Goal: Information Seeking & Learning: Learn about a topic

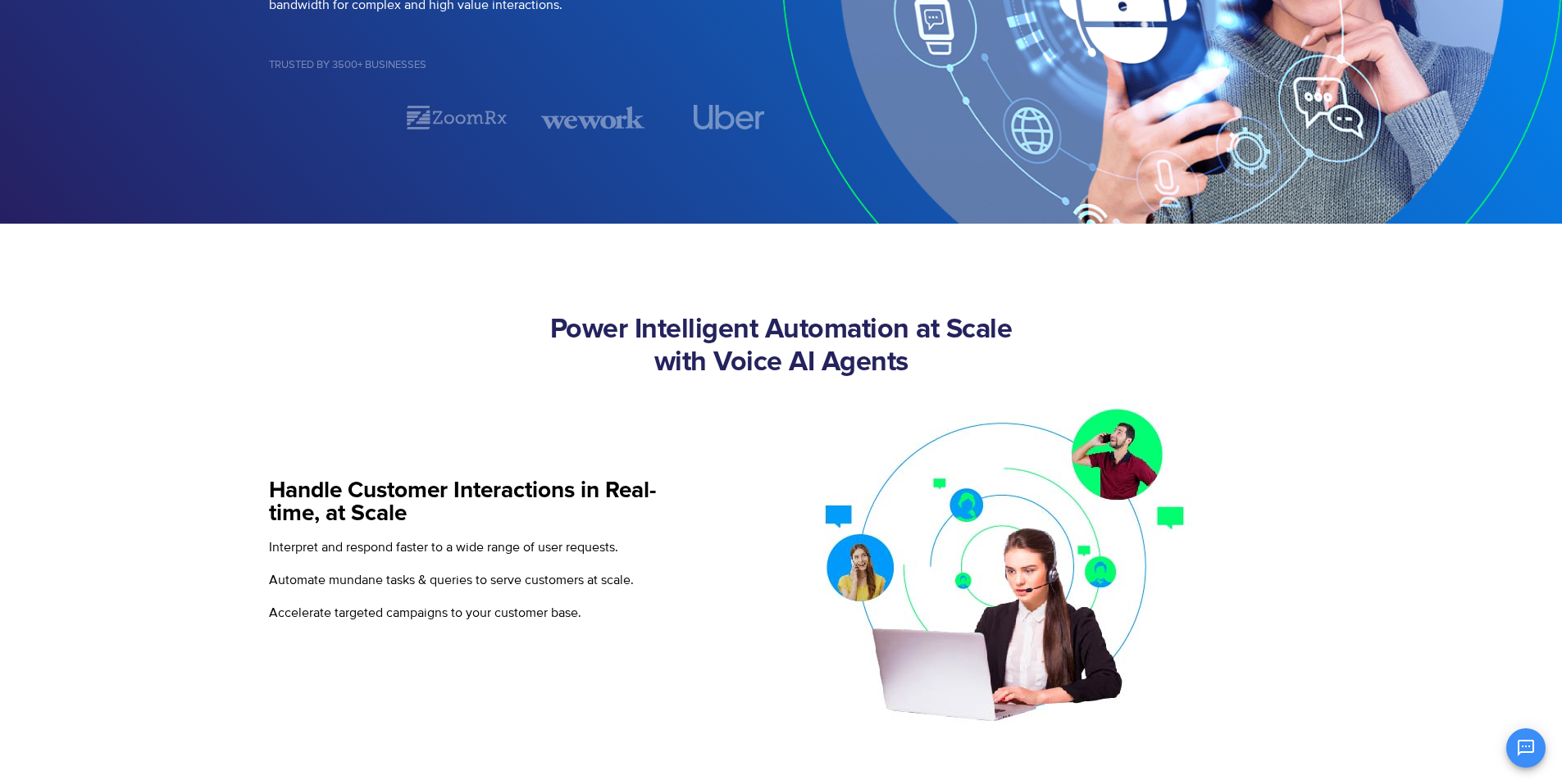
scroll to position [410, 0]
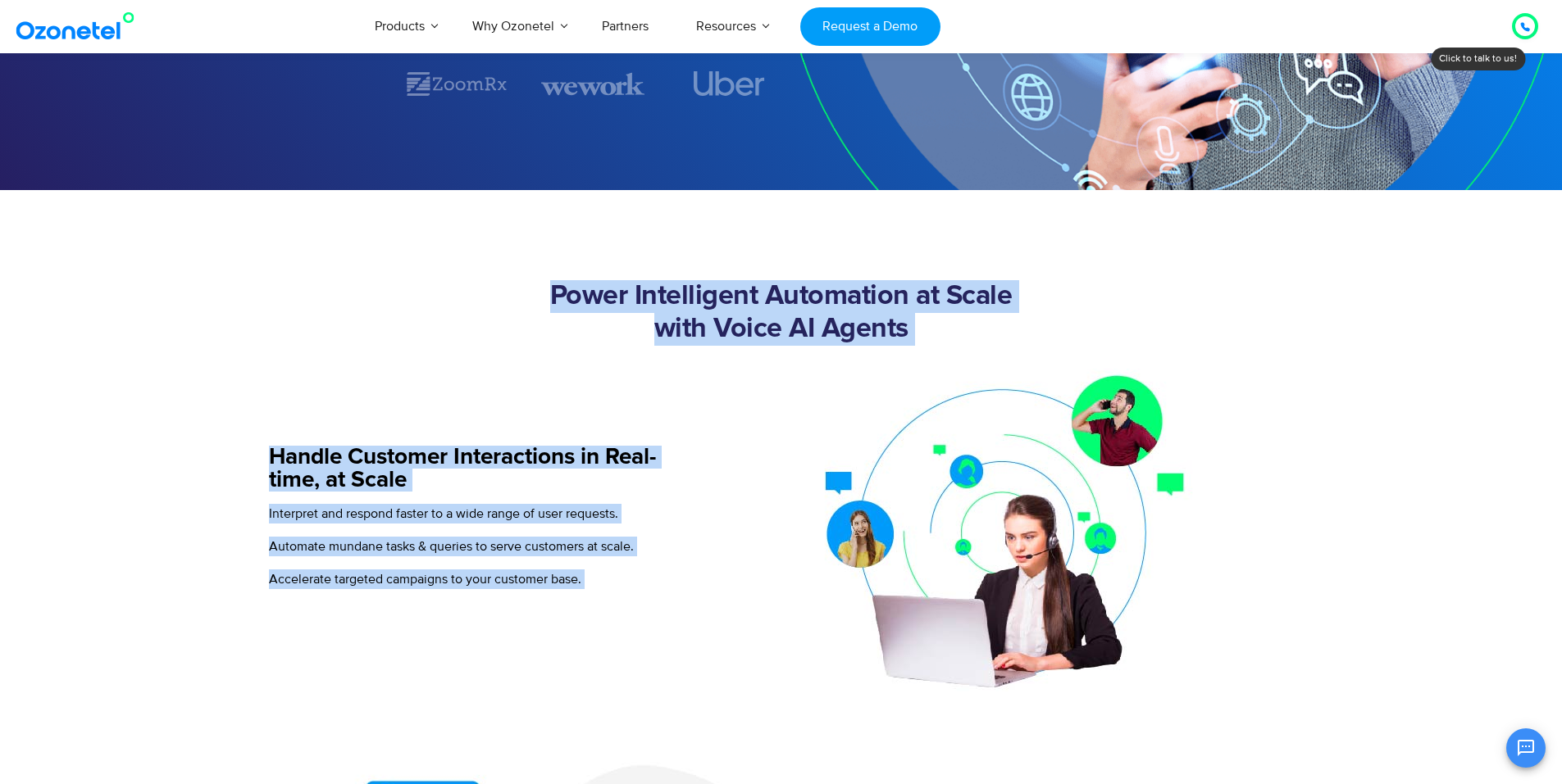
drag, startPoint x: 246, startPoint y: 286, endPoint x: 1468, endPoint y: 713, distance: 1294.5
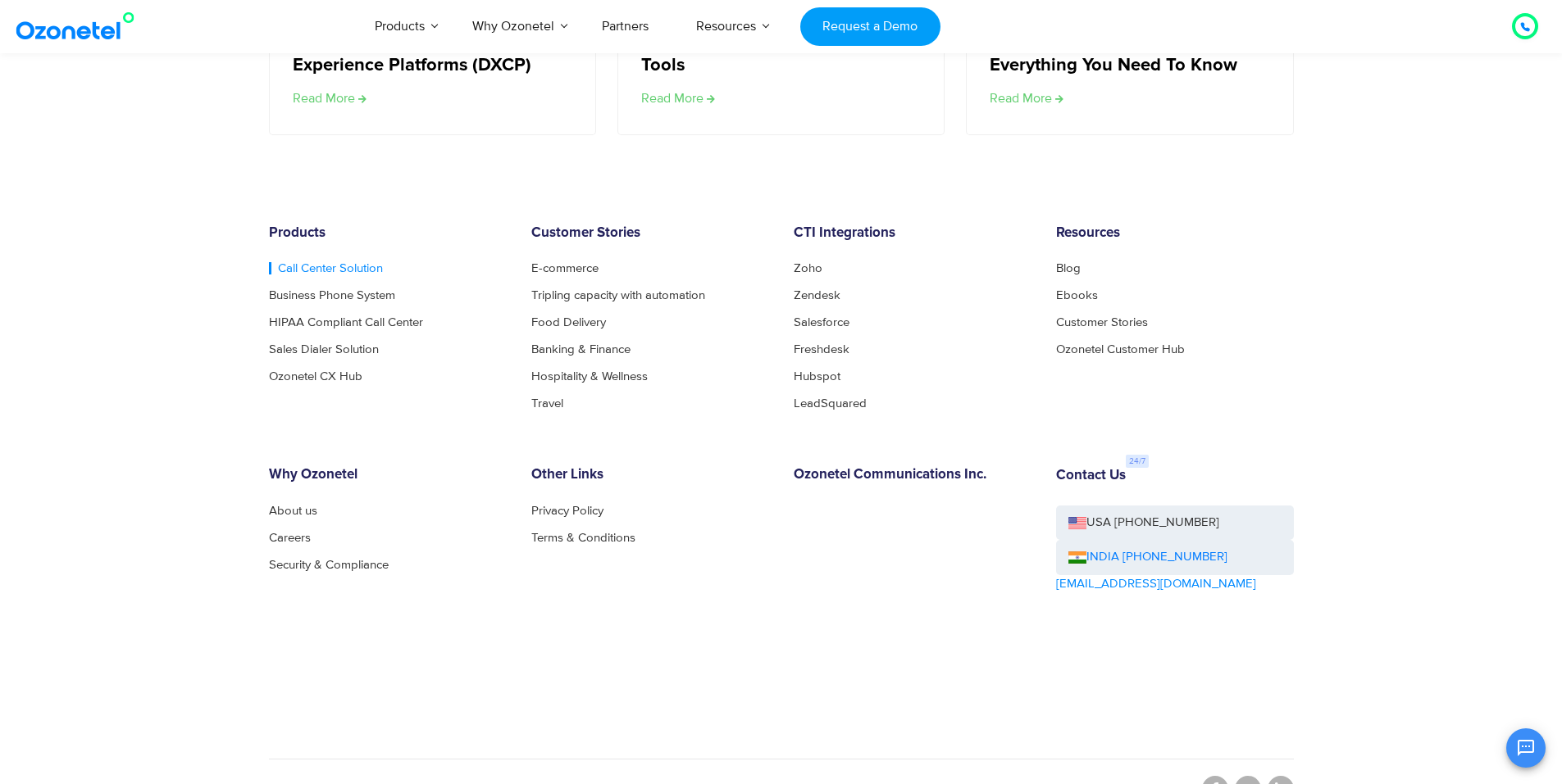
scroll to position [3264, 0]
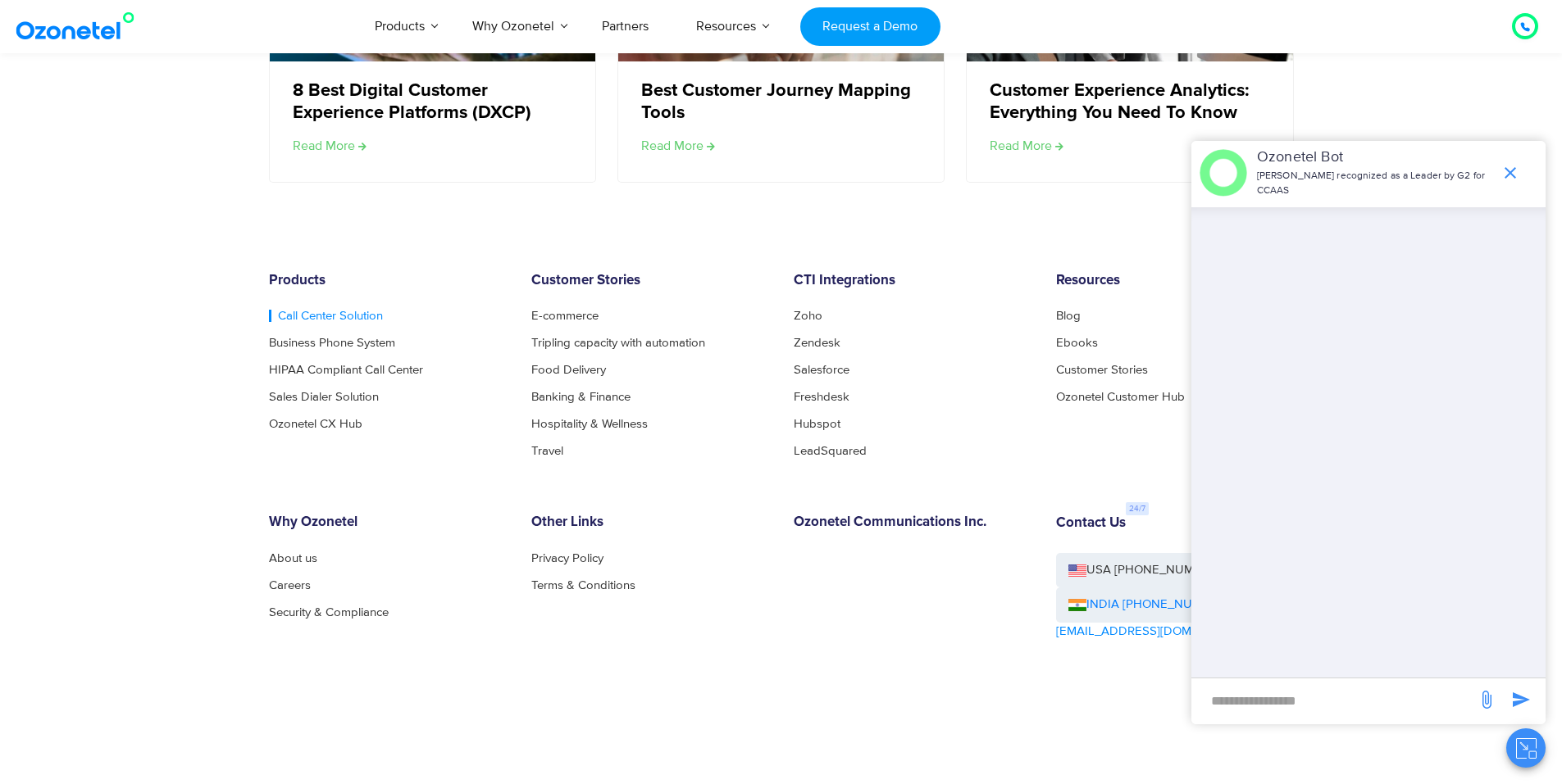
click at [323, 316] on link "Call Center Solution" at bounding box center [326, 316] width 114 height 12
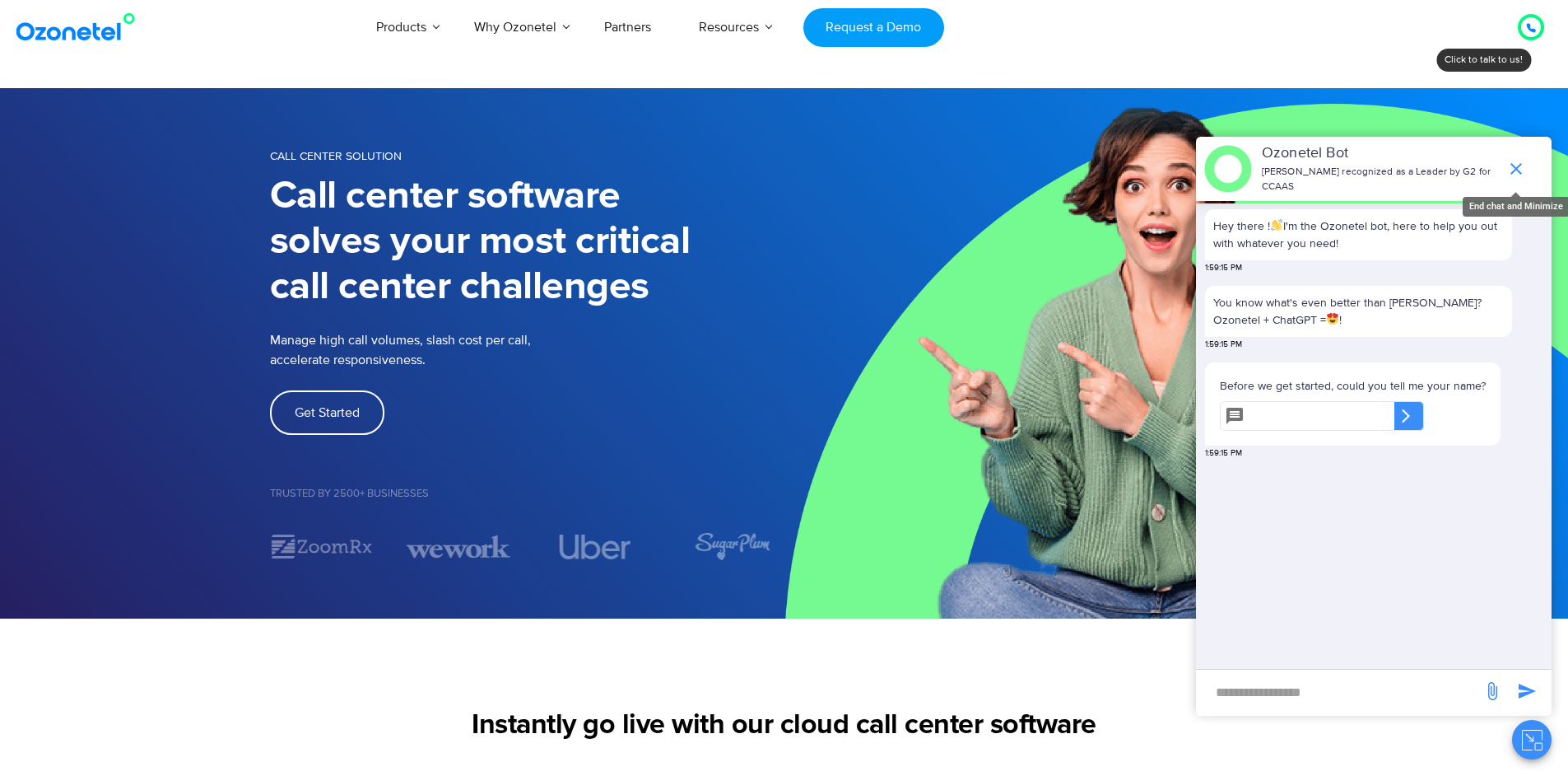
click at [1520, 164] on icon "end chat or minimize" at bounding box center [1516, 170] width 12 height 12
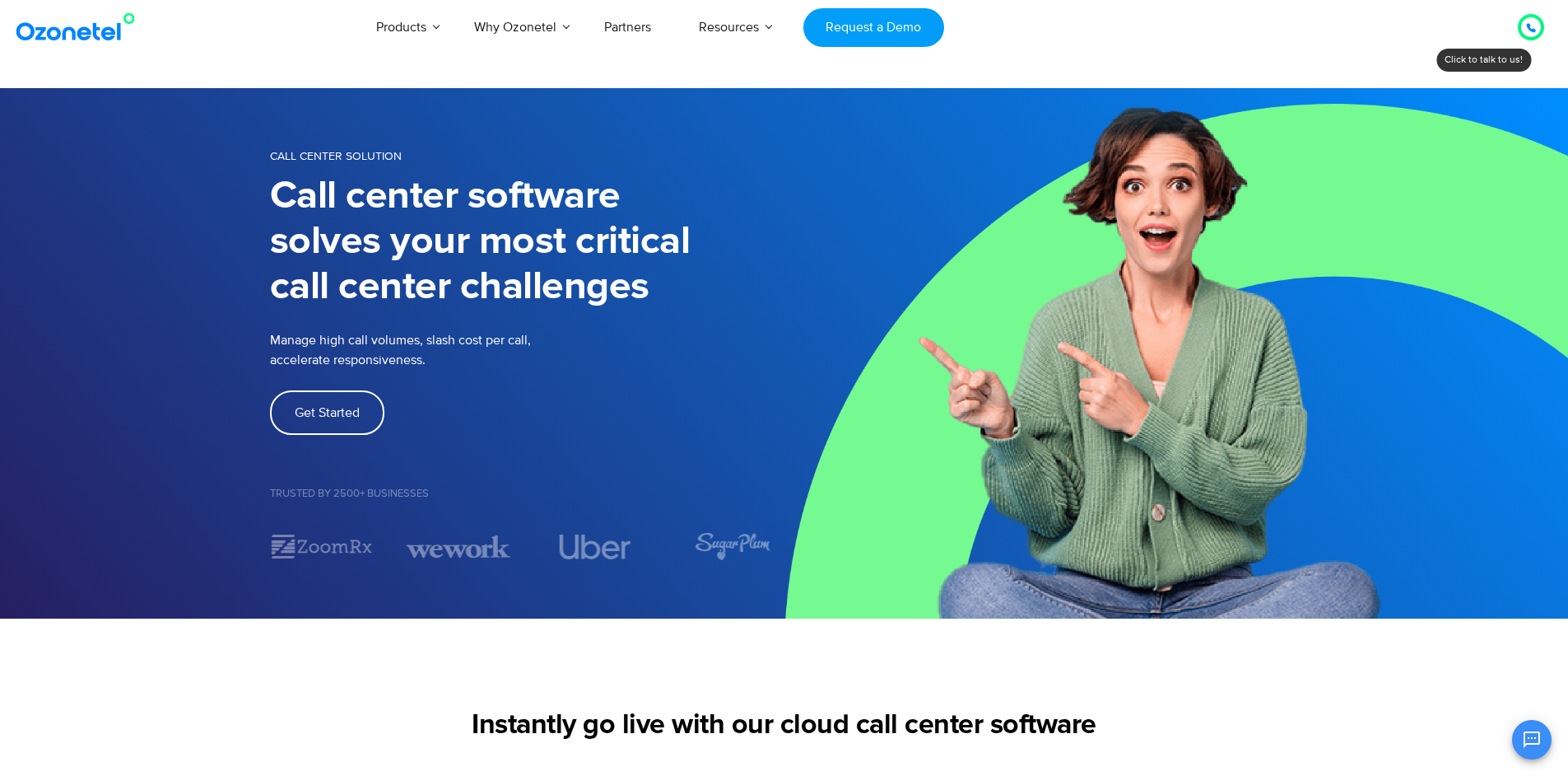
click at [1533, 24] on icon at bounding box center [1531, 28] width 10 height 10
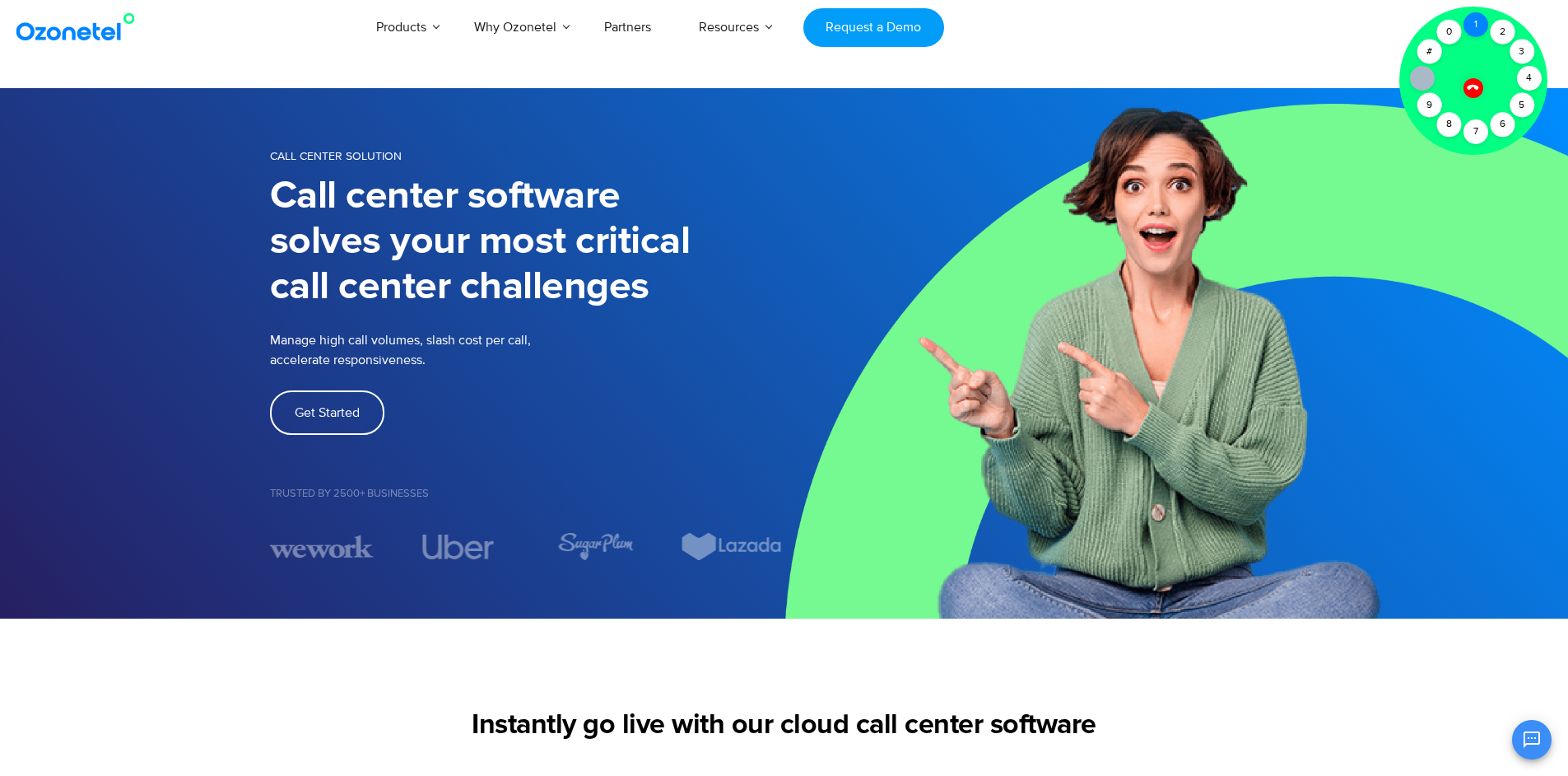
click at [1477, 20] on div "1" at bounding box center [1475, 24] width 25 height 25
click at [1529, 57] on div "3" at bounding box center [1522, 52] width 25 height 25
click at [1532, 70] on div "4" at bounding box center [1529, 78] width 25 height 25
click at [1529, 107] on div "5" at bounding box center [1522, 105] width 25 height 25
drag, startPoint x: 1513, startPoint y: 122, endPoint x: 1473, endPoint y: 130, distance: 40.8
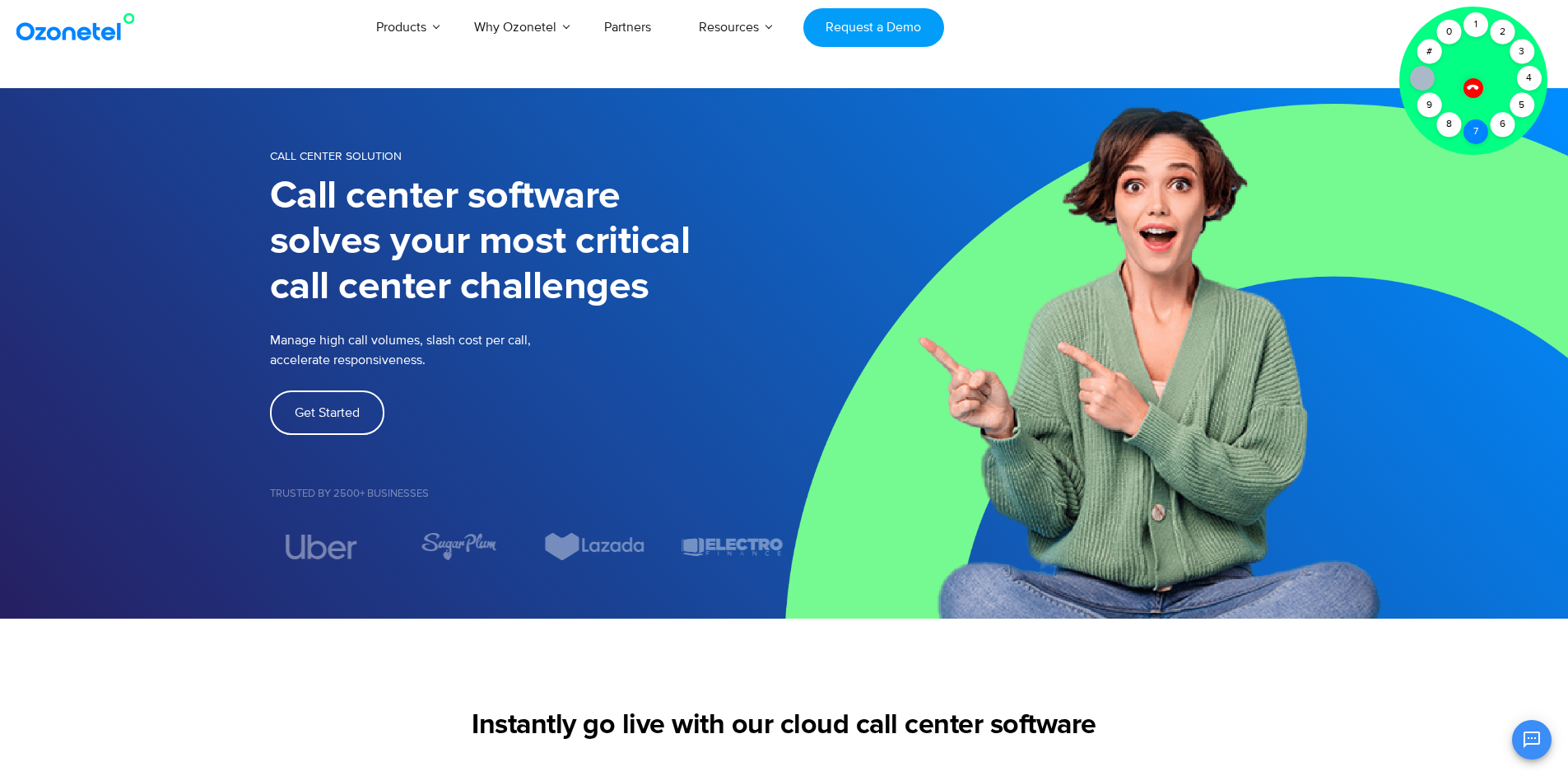
click at [1512, 122] on div "6" at bounding box center [1502, 124] width 25 height 25
click at [1472, 131] on div "7" at bounding box center [1475, 132] width 25 height 25
click at [1457, 130] on div "8" at bounding box center [1448, 124] width 25 height 25
click at [1436, 105] on div "9" at bounding box center [1428, 105] width 25 height 25
click at [1467, 90] on icon at bounding box center [1473, 87] width 14 height 14
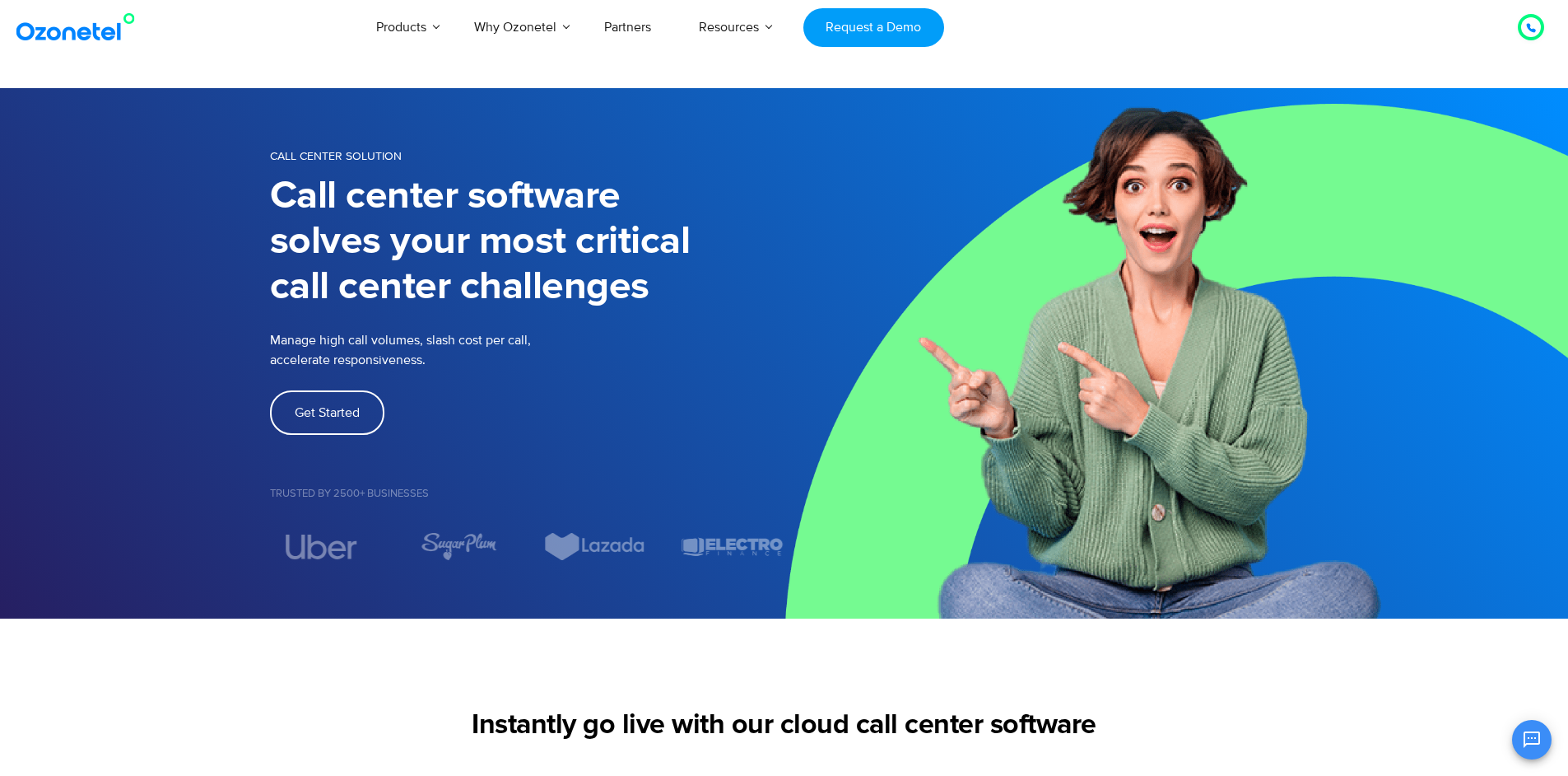
click at [1536, 27] on div at bounding box center [1531, 27] width 20 height 20
click at [1533, 27] on icon at bounding box center [1531, 28] width 10 height 10
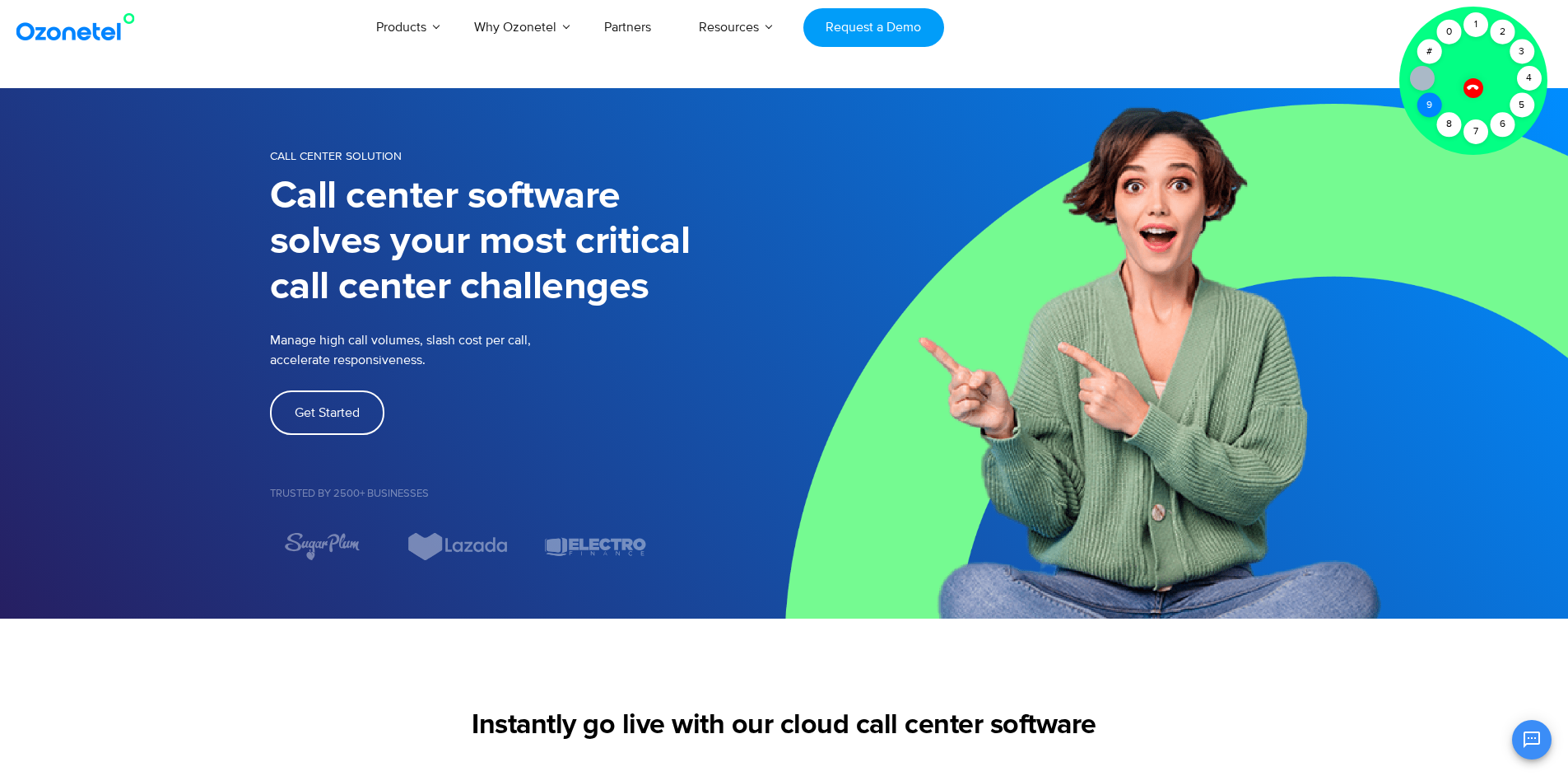
click at [1431, 104] on div "9" at bounding box center [1428, 105] width 25 height 25
click at [1469, 22] on div "1" at bounding box center [1475, 24] width 25 height 25
click at [1506, 25] on div "2" at bounding box center [1502, 32] width 25 height 25
click at [1519, 52] on div "3" at bounding box center [1522, 52] width 25 height 25
click at [1515, 102] on div "5" at bounding box center [1522, 105] width 25 height 25
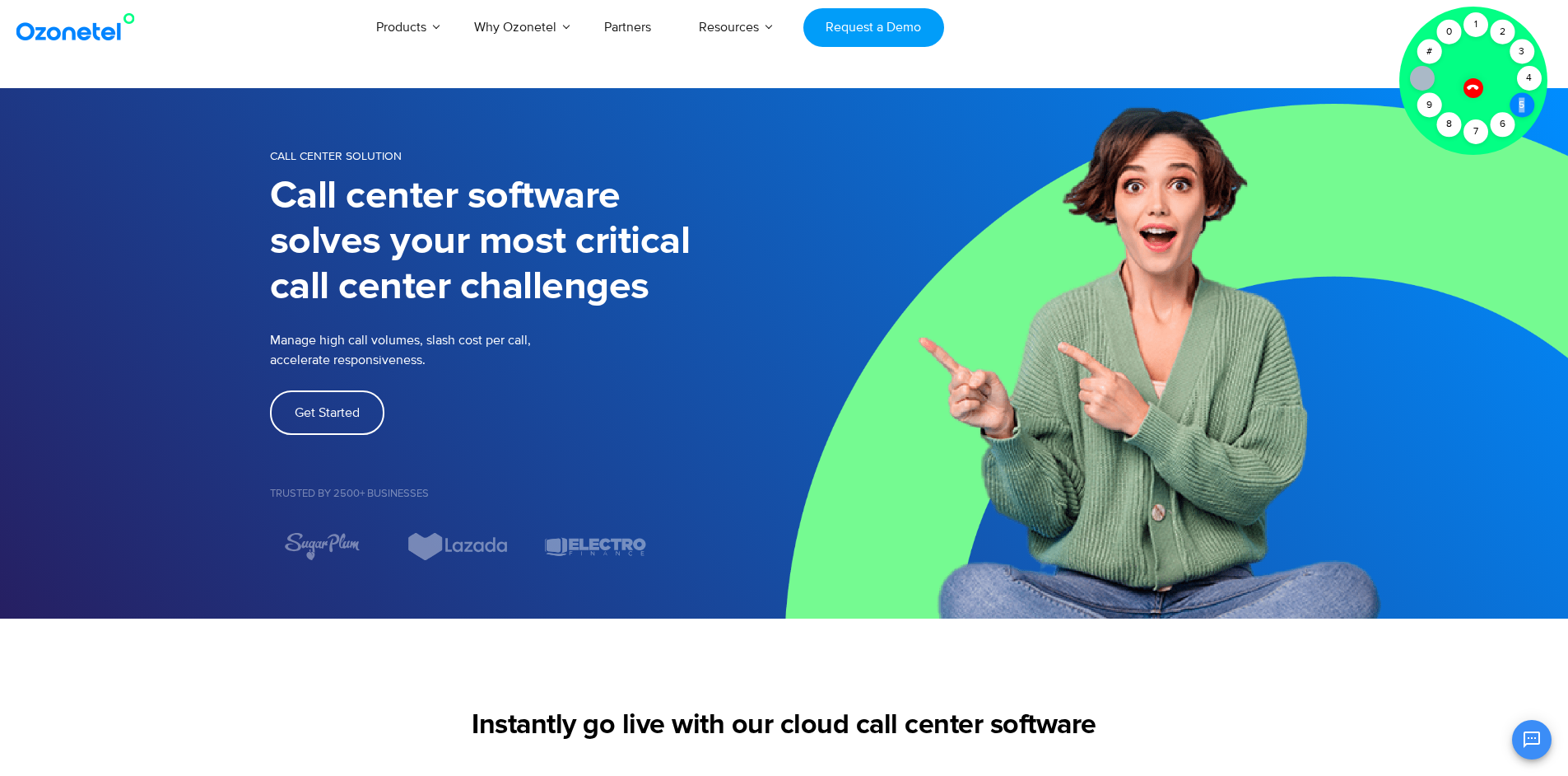
click at [1515, 102] on div "5" at bounding box center [1522, 105] width 25 height 25
drag, startPoint x: 1453, startPoint y: 122, endPoint x: 1539, endPoint y: 74, distance: 98.5
click at [1459, 121] on div "8" at bounding box center [1448, 124] width 25 height 25
click at [1444, 29] on div "0" at bounding box center [1448, 32] width 25 height 25
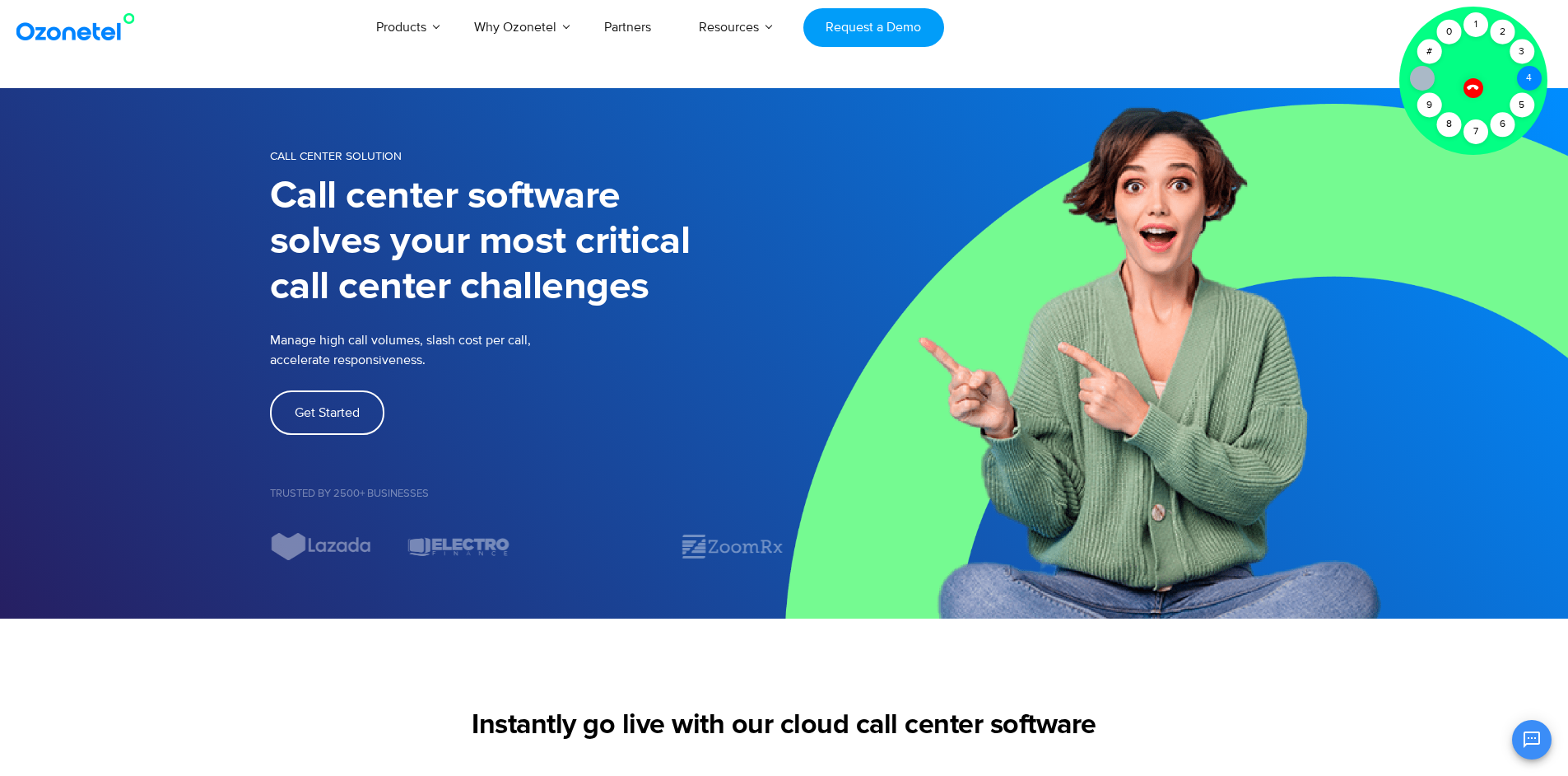
click at [1530, 72] on div "4" at bounding box center [1529, 78] width 25 height 25
click at [1523, 48] on div "3" at bounding box center [1522, 52] width 25 height 25
click at [1522, 63] on div "3" at bounding box center [1522, 52] width 25 height 25
drag, startPoint x: 1522, startPoint y: 63, endPoint x: 1402, endPoint y: 31, distance: 124.2
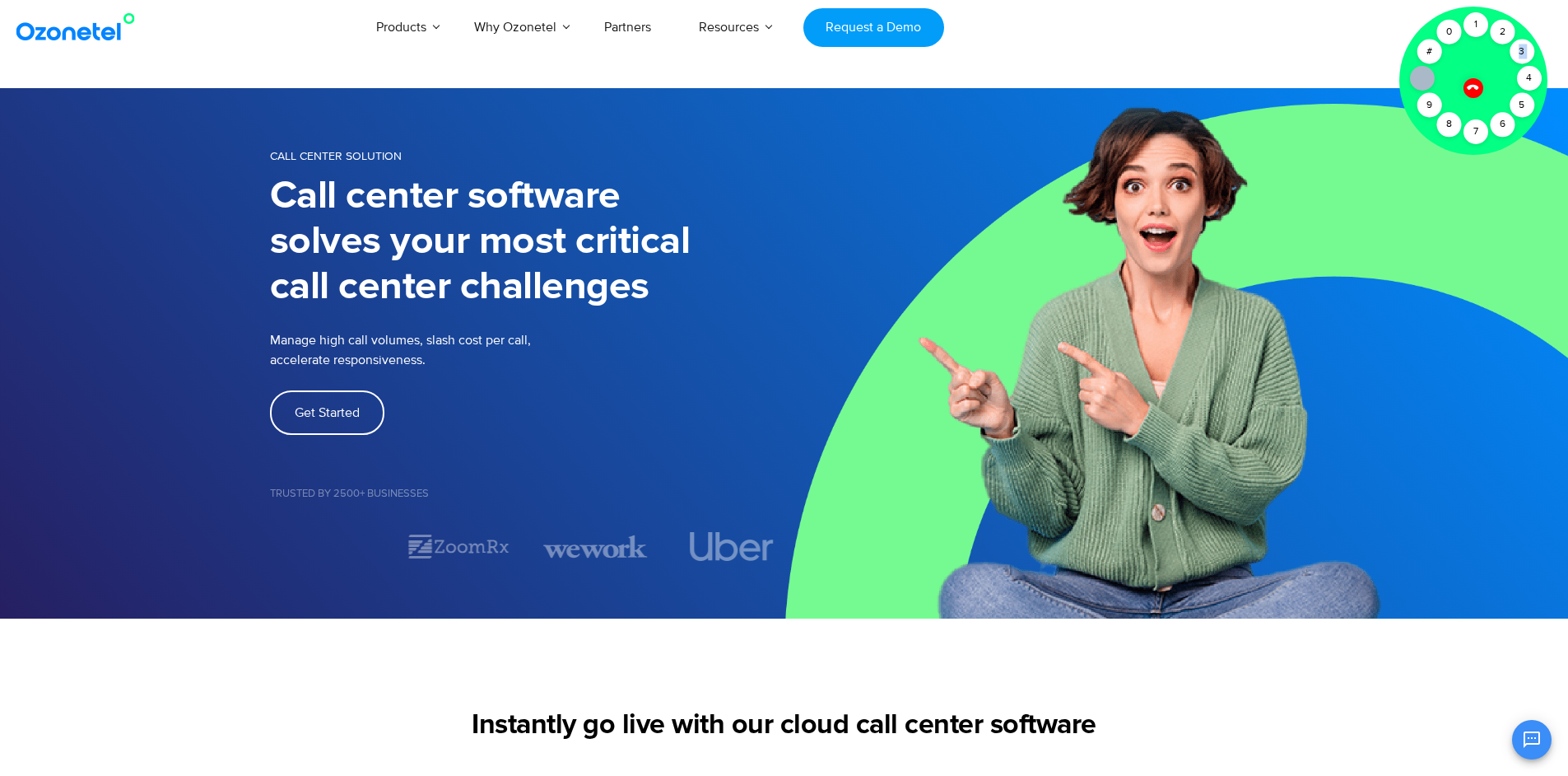
click at [1520, 63] on div "3" at bounding box center [1522, 52] width 25 height 25
click at [1340, 10] on div "Products AI & CX Voice AI Agents Agent Assist Voice of Customer Quality Audits …" at bounding box center [913, 27] width 1287 height 55
click at [157, 586] on section "Call Center Solution Call center software solves your most critical call center…" at bounding box center [784, 353] width 1568 height 531
click at [343, 578] on section "Call Center Solution Call center software solves your most critical call center…" at bounding box center [784, 353] width 1568 height 531
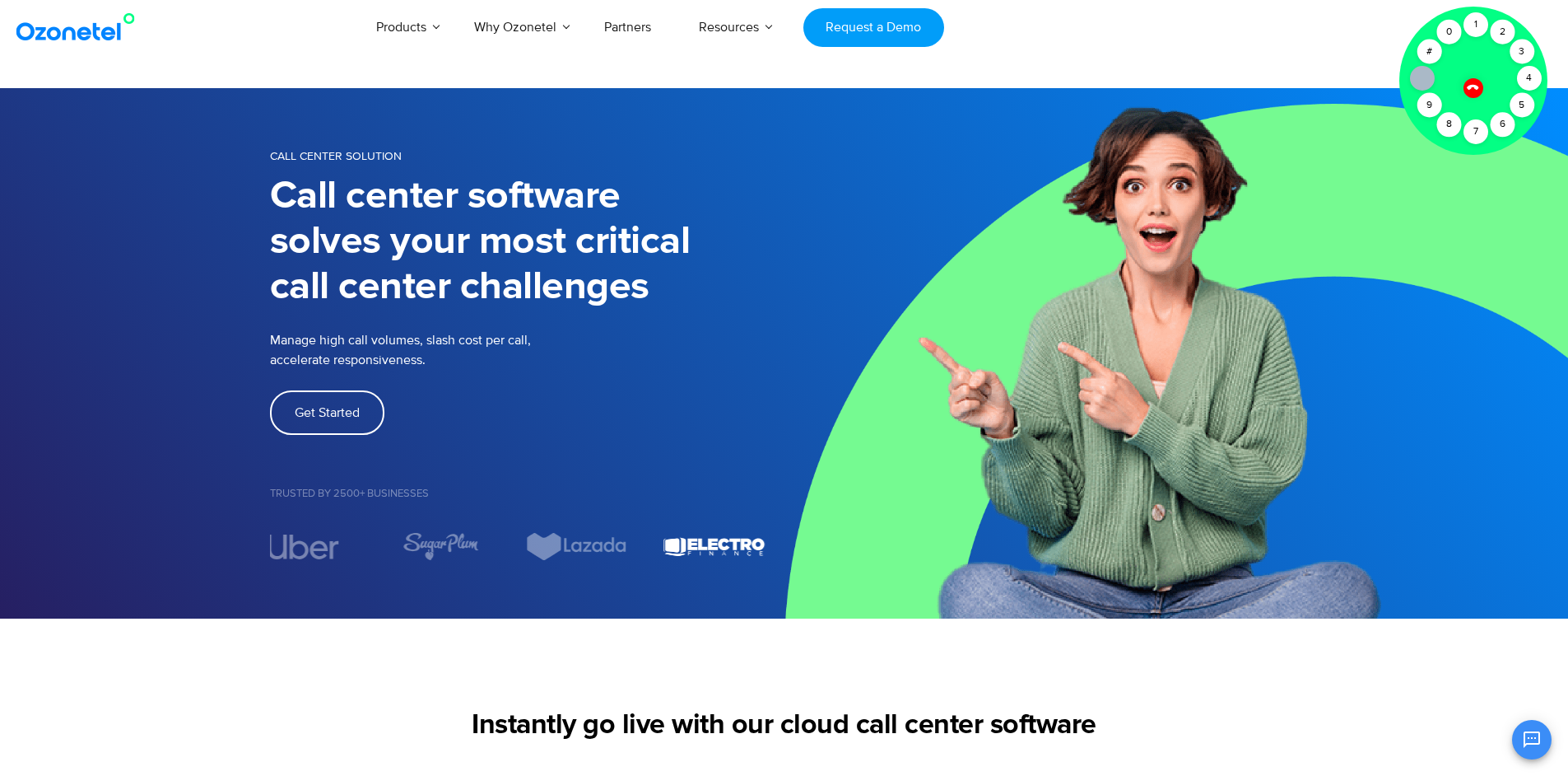
click at [225, 556] on section "Call Center Solution Call center software solves your most critical call center…" at bounding box center [784, 353] width 1568 height 531
click at [148, 571] on section "Call Center Solution Call center software solves your most critical call center…" at bounding box center [784, 353] width 1568 height 531
drag, startPoint x: 1476, startPoint y: 86, endPoint x: 1457, endPoint y: 98, distance: 22.5
click at [1469, 97] on div at bounding box center [1473, 88] width 28 height 28
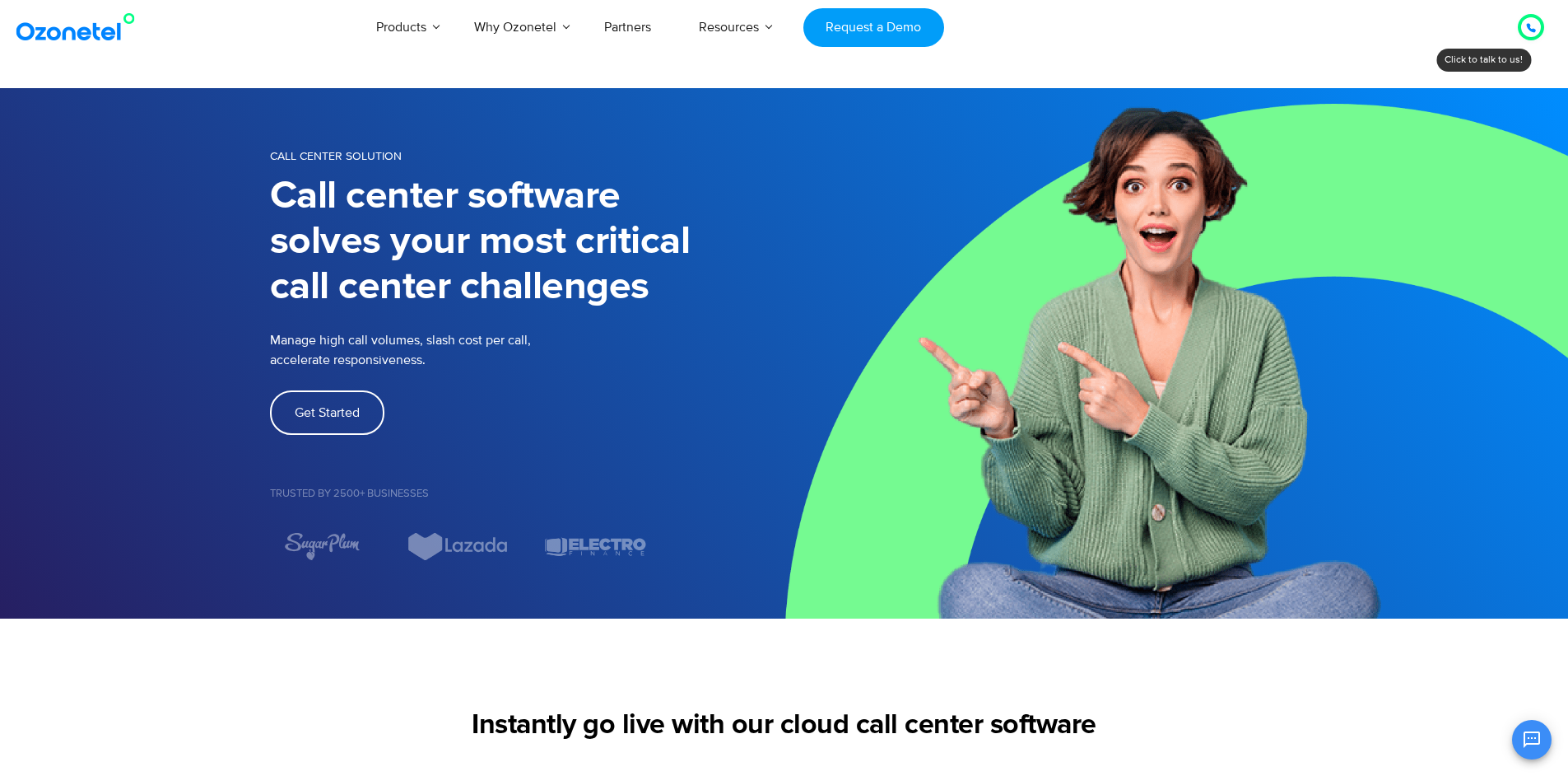
click at [1336, 44] on div "Products AI & CX Voice AI Agents Agent Assist Voice of Customer Quality Audits …" at bounding box center [913, 27] width 1287 height 55
click at [1530, 26] on icon at bounding box center [1531, 28] width 8 height 8
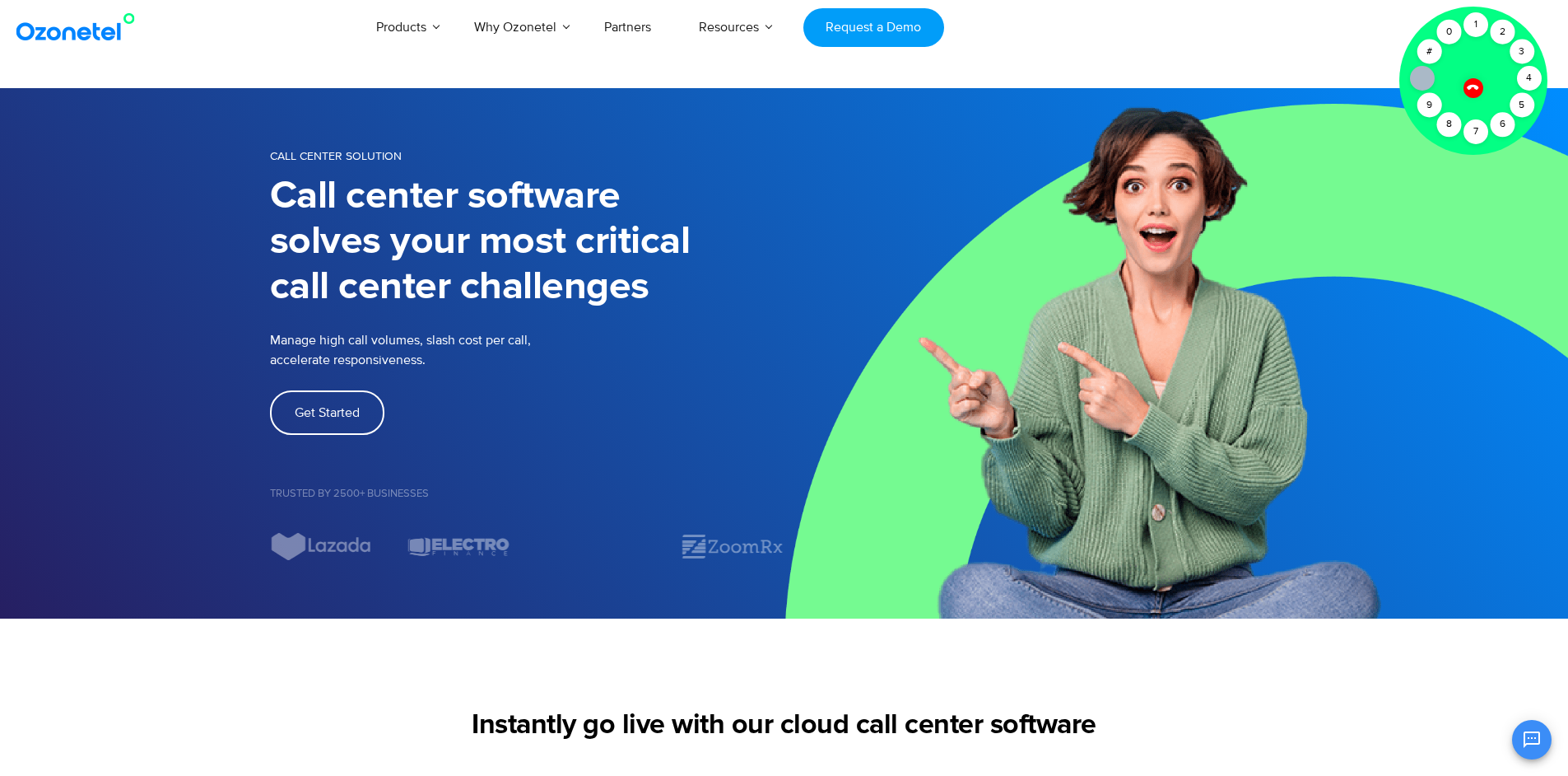
click at [1482, 86] on div at bounding box center [1473, 88] width 28 height 28
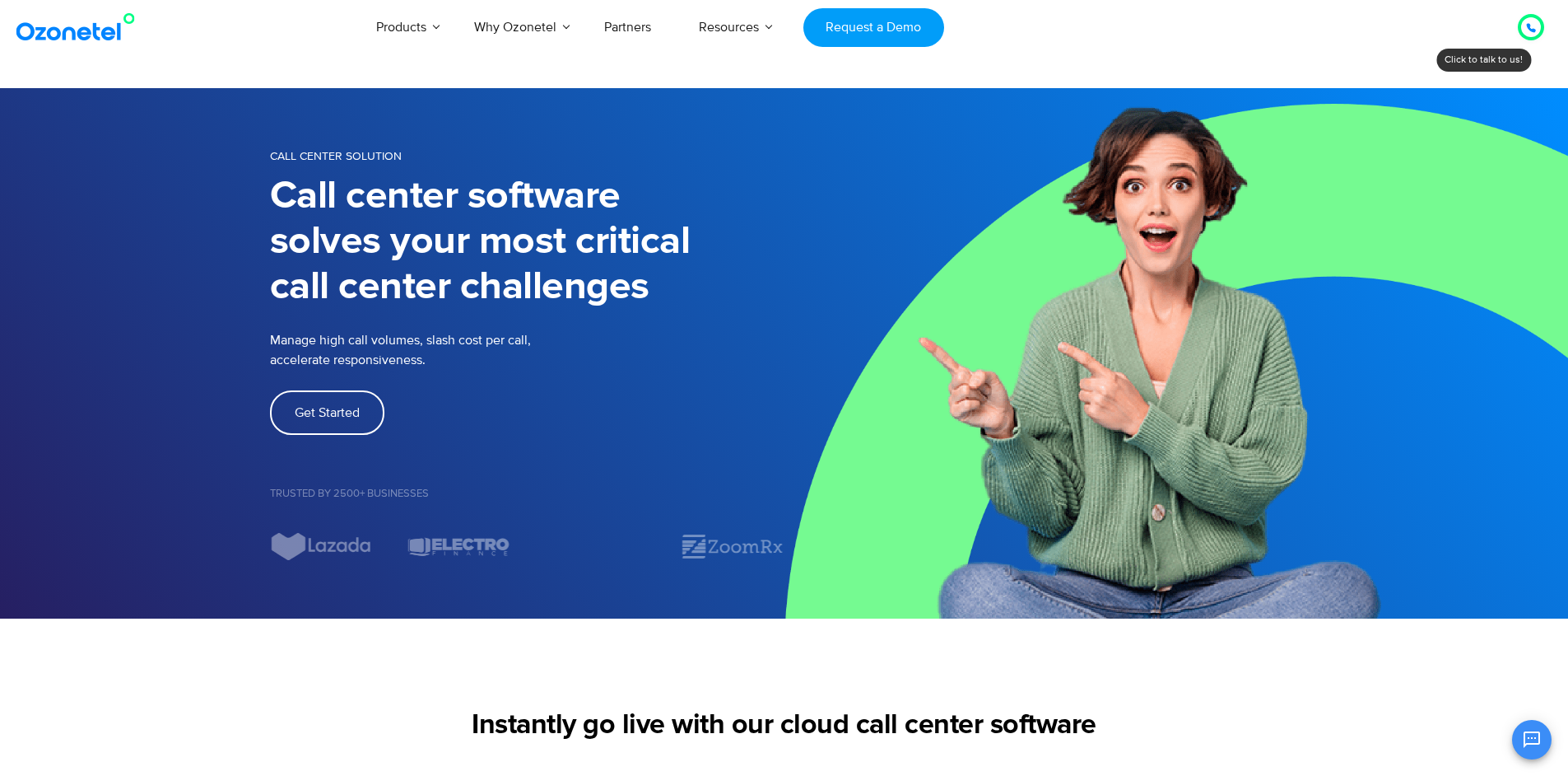
click at [1359, 52] on div "Products AI & CX Voice AI Agents Agent Assist Voice of Customer Quality Audits …" at bounding box center [913, 27] width 1287 height 55
